Goal: Information Seeking & Learning: Learn about a topic

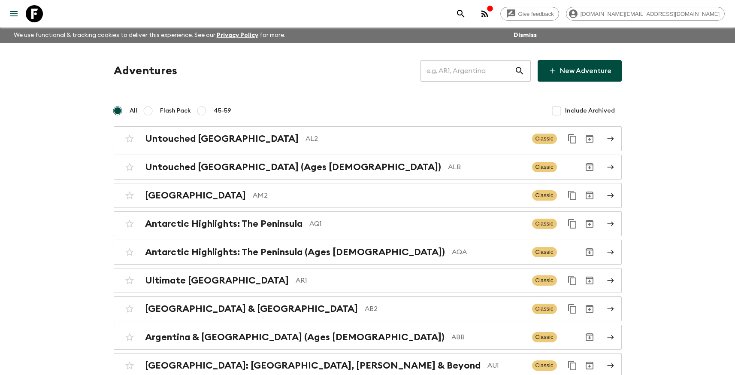
click at [455, 76] on input "text" at bounding box center [468, 71] width 94 height 24
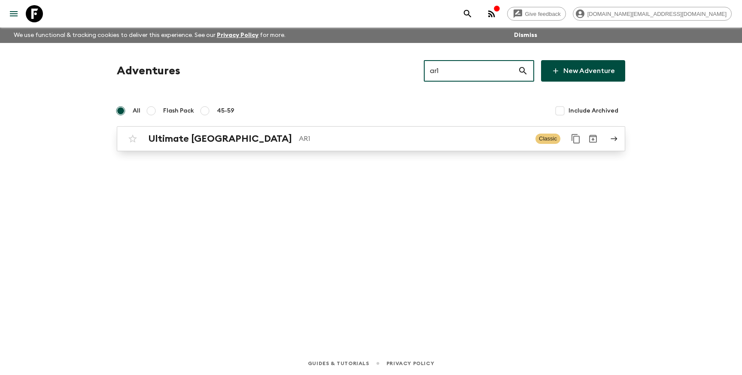
type input "ar1"
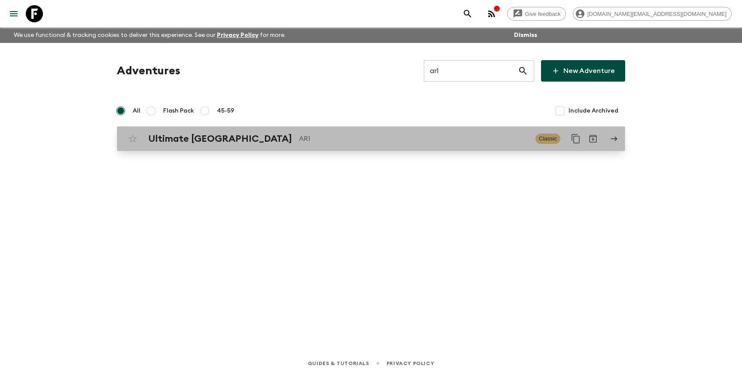
click at [389, 142] on p "AR1" at bounding box center [414, 138] width 230 height 10
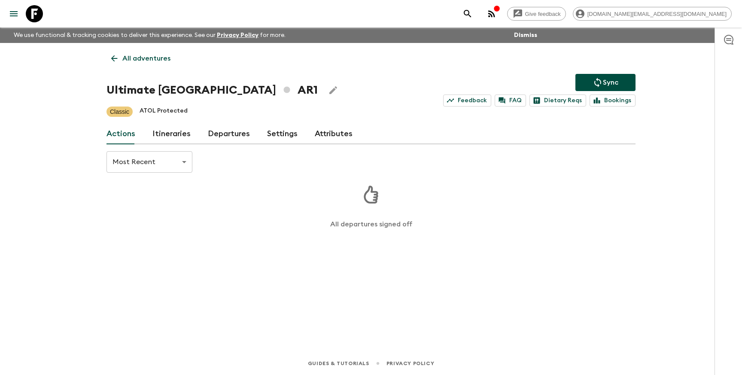
click at [167, 138] on link "Itineraries" at bounding box center [171, 134] width 38 height 21
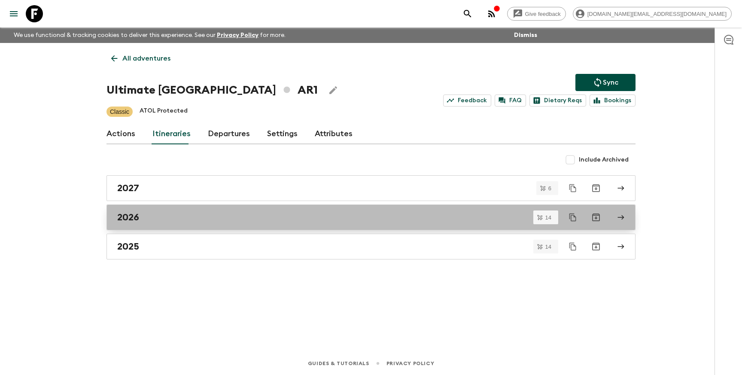
click at [174, 221] on div "2026" at bounding box center [362, 217] width 491 height 11
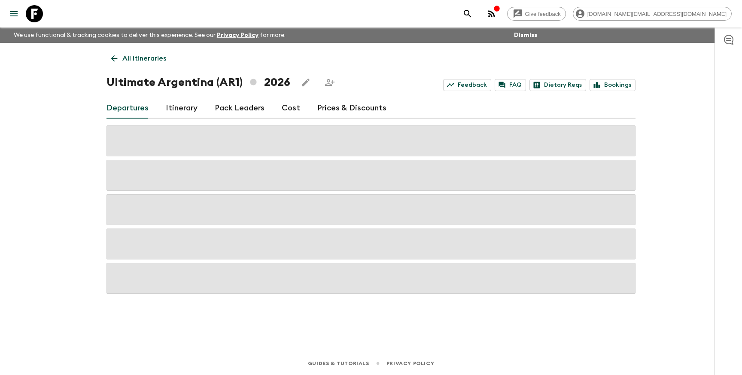
click at [336, 113] on link "Prices & Discounts" at bounding box center [351, 108] width 69 height 21
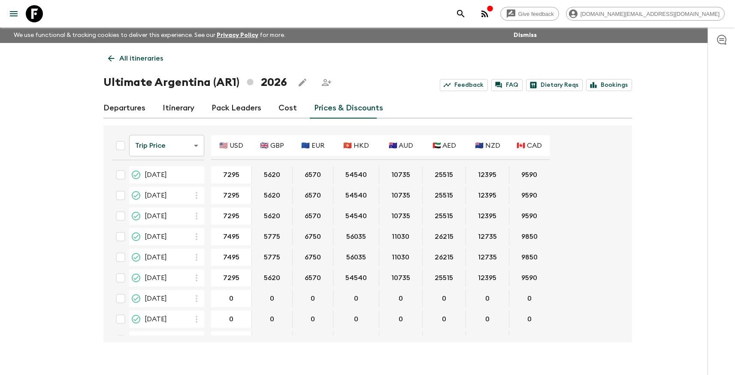
click at [136, 58] on p "All itineraries" at bounding box center [141, 58] width 44 height 10
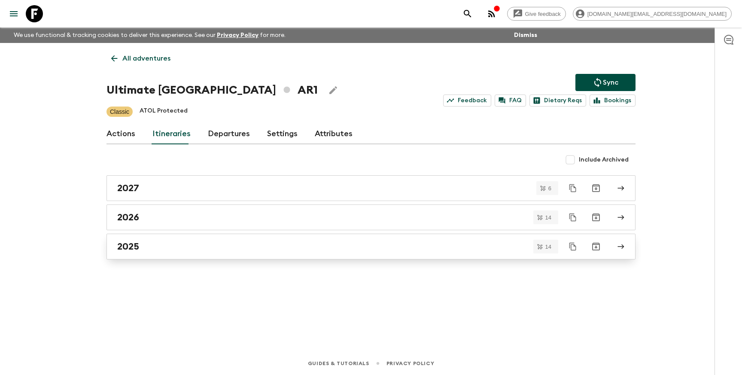
click at [191, 250] on div "2025" at bounding box center [362, 246] width 491 height 11
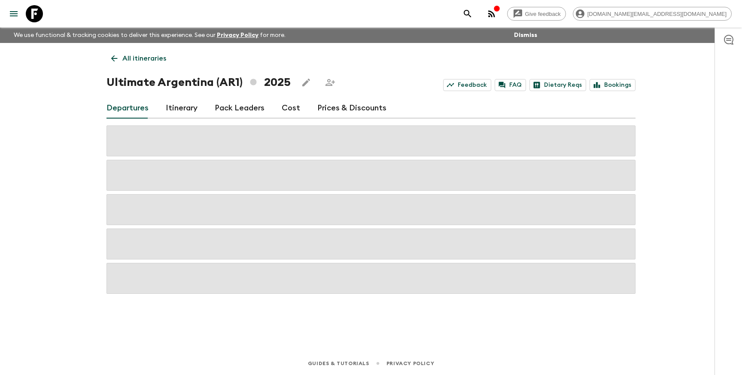
click at [333, 106] on link "Prices & Discounts" at bounding box center [351, 108] width 69 height 21
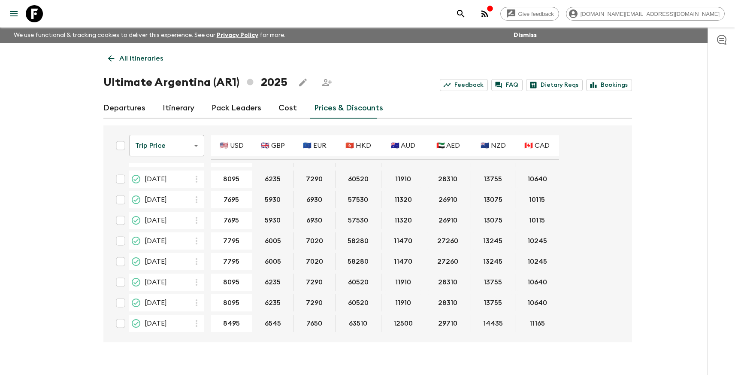
scroll to position [2, 0]
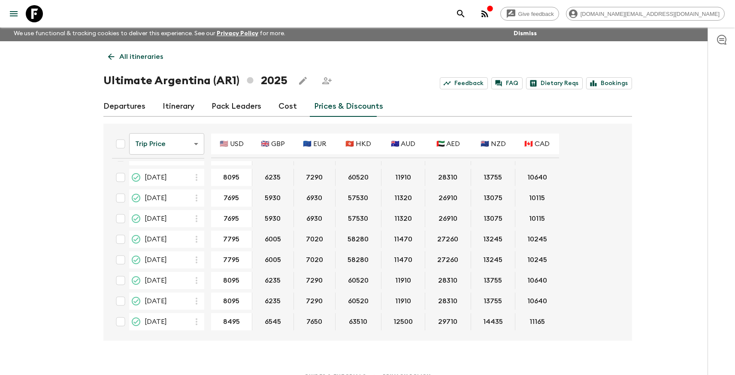
click at [141, 58] on p "All itineraries" at bounding box center [141, 57] width 44 height 10
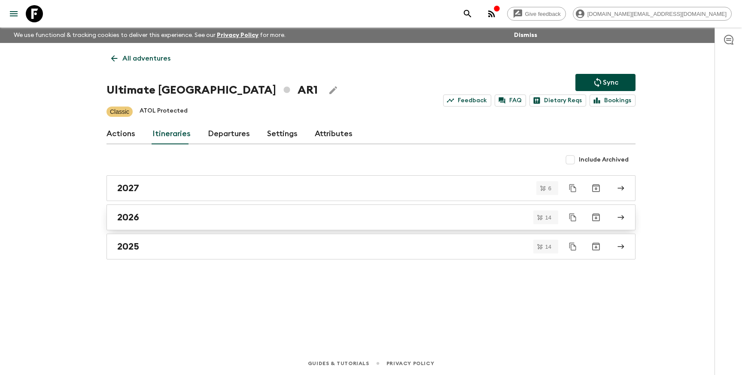
click at [185, 214] on div "2026" at bounding box center [362, 217] width 491 height 11
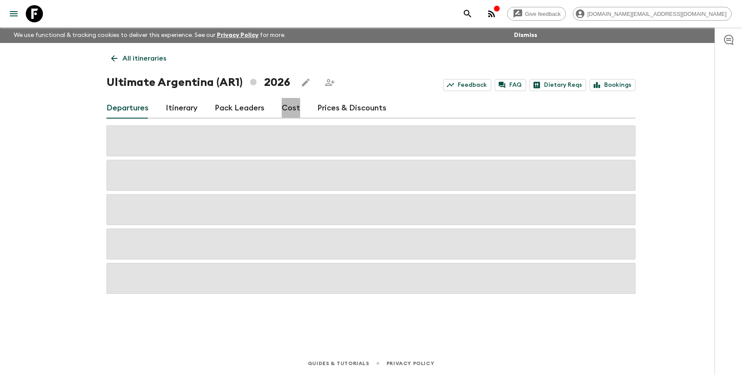
click at [287, 101] on link "Cost" at bounding box center [291, 108] width 18 height 21
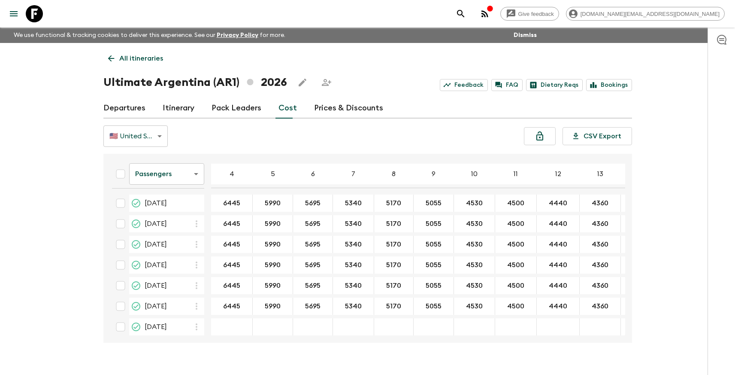
click at [322, 108] on link "Prices & Discounts" at bounding box center [348, 108] width 69 height 21
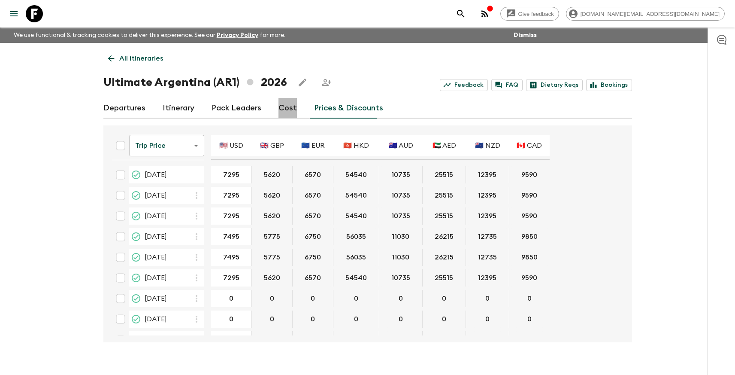
click at [286, 106] on link "Cost" at bounding box center [288, 108] width 18 height 21
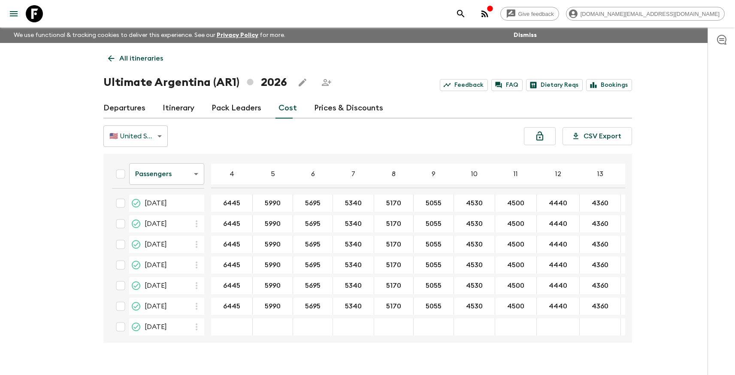
click at [167, 170] on body "Give feedback [DOMAIN_NAME][EMAIL_ADDRESS][DOMAIN_NAME] We use functional & tra…" at bounding box center [367, 195] width 735 height 390
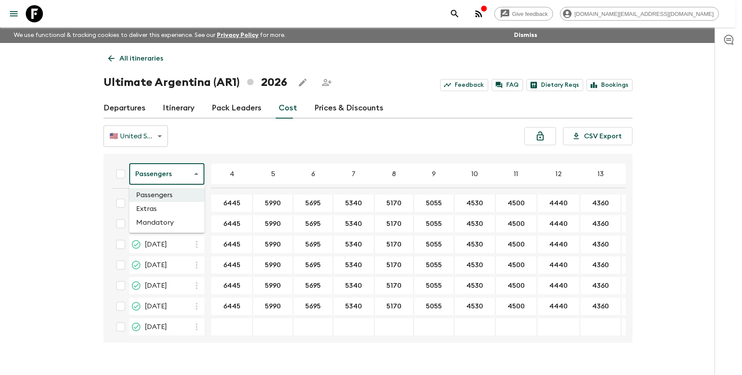
click at [172, 221] on li "Mandatory" at bounding box center [166, 222] width 75 height 14
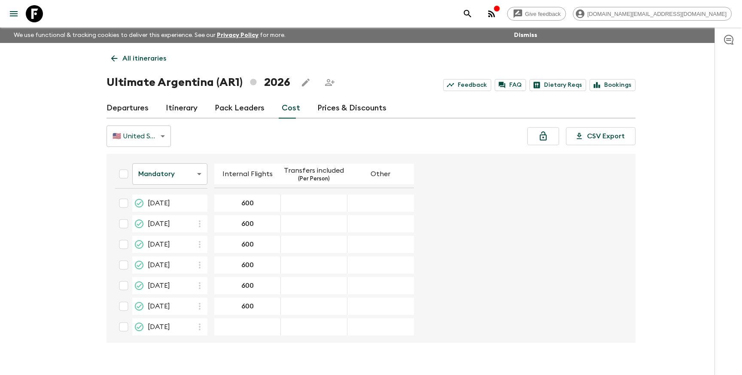
click at [152, 171] on body "Give feedback [DOMAIN_NAME][EMAIL_ADDRESS][DOMAIN_NAME] We use functional & tra…" at bounding box center [371, 195] width 742 height 390
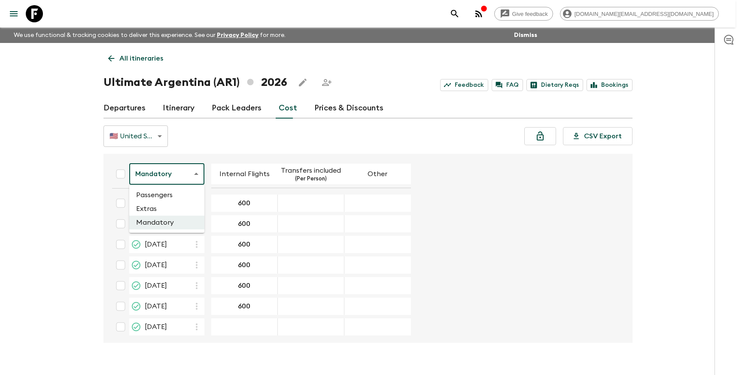
click at [165, 212] on li "Extras" at bounding box center [166, 209] width 75 height 14
